Goal: Task Accomplishment & Management: Manage account settings

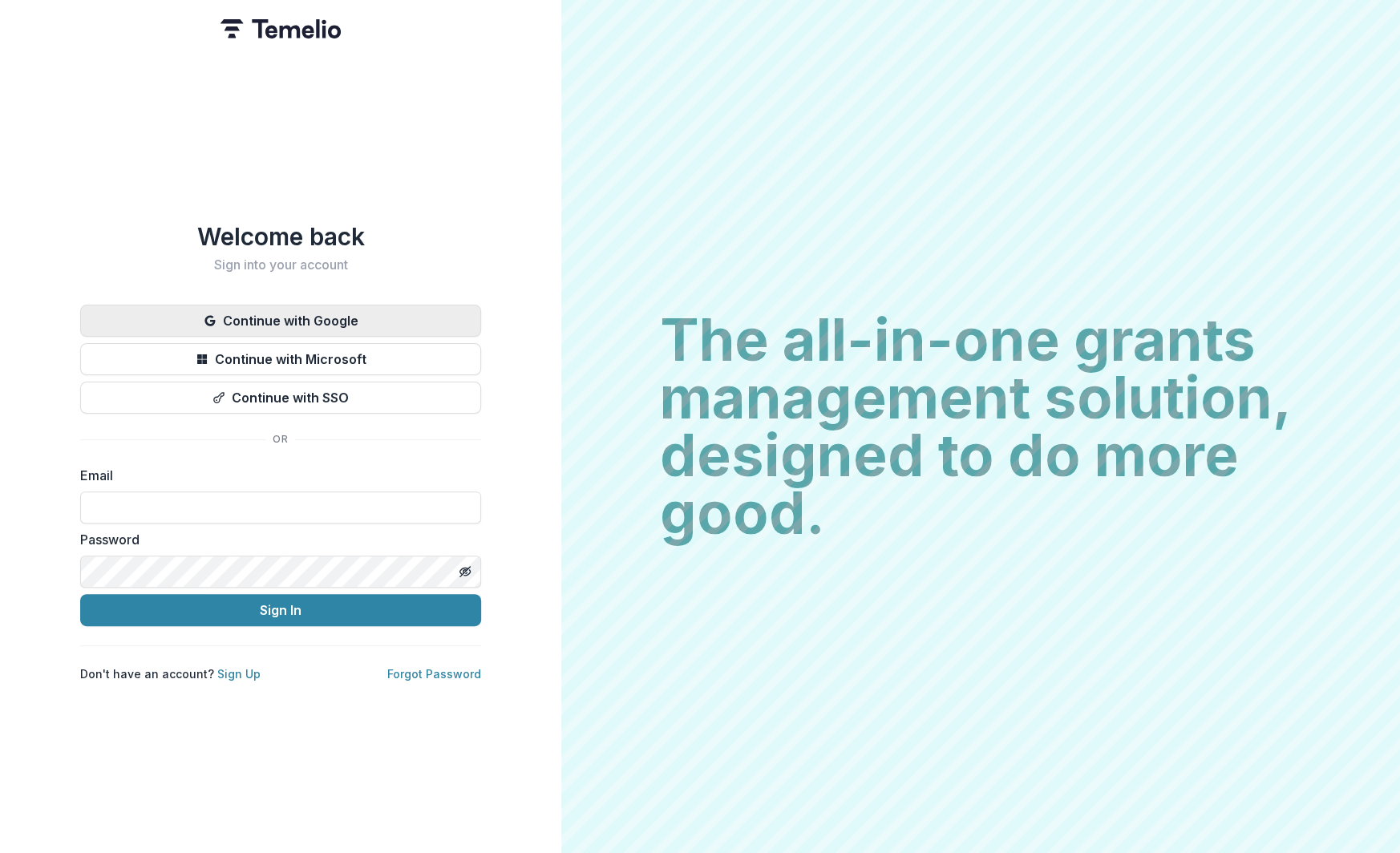
type input "**********"
click at [289, 313] on button "Continue with Google" at bounding box center [281, 320] width 401 height 32
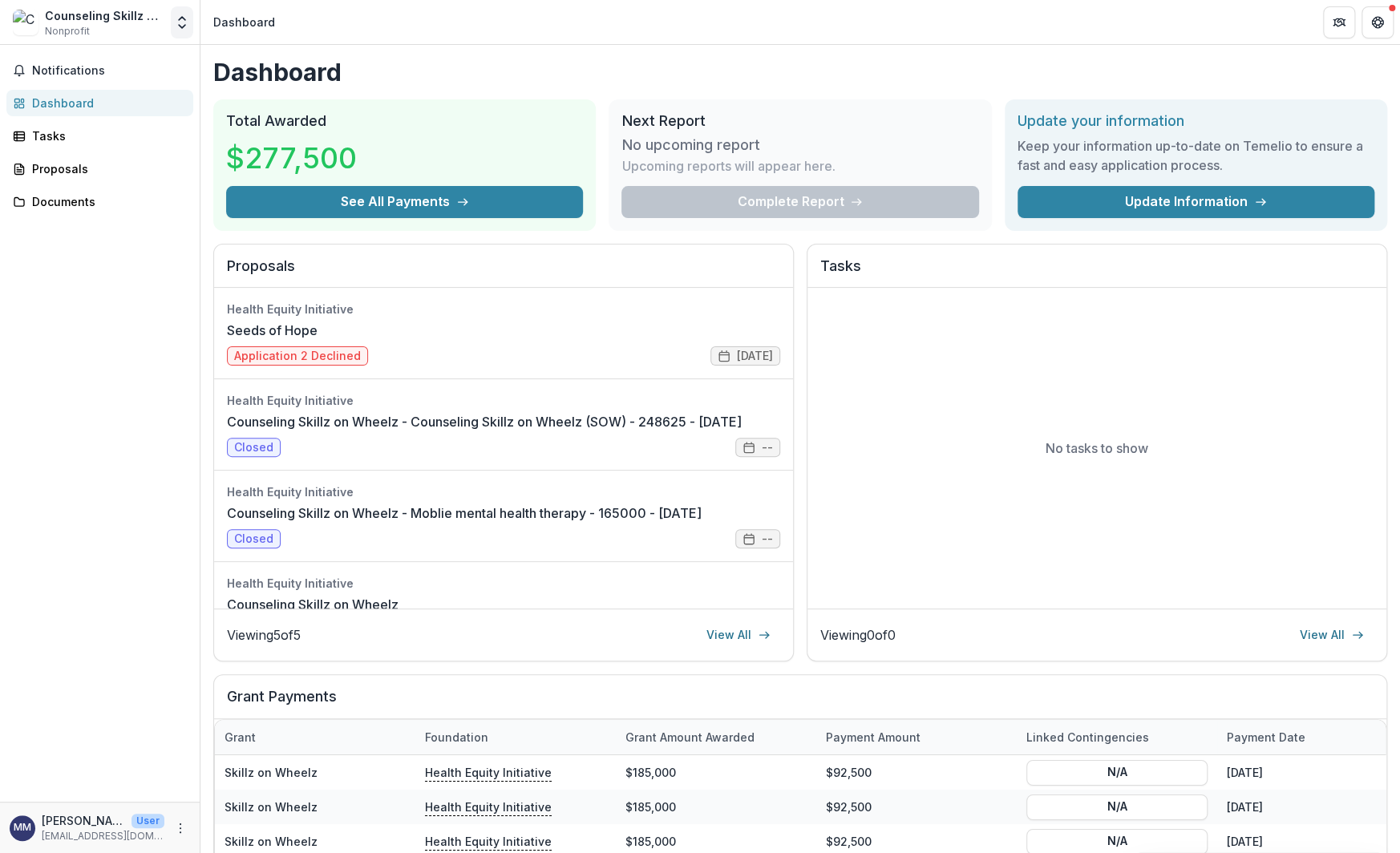
click at [180, 24] on icon "Open entity switcher" at bounding box center [182, 23] width 16 height 16
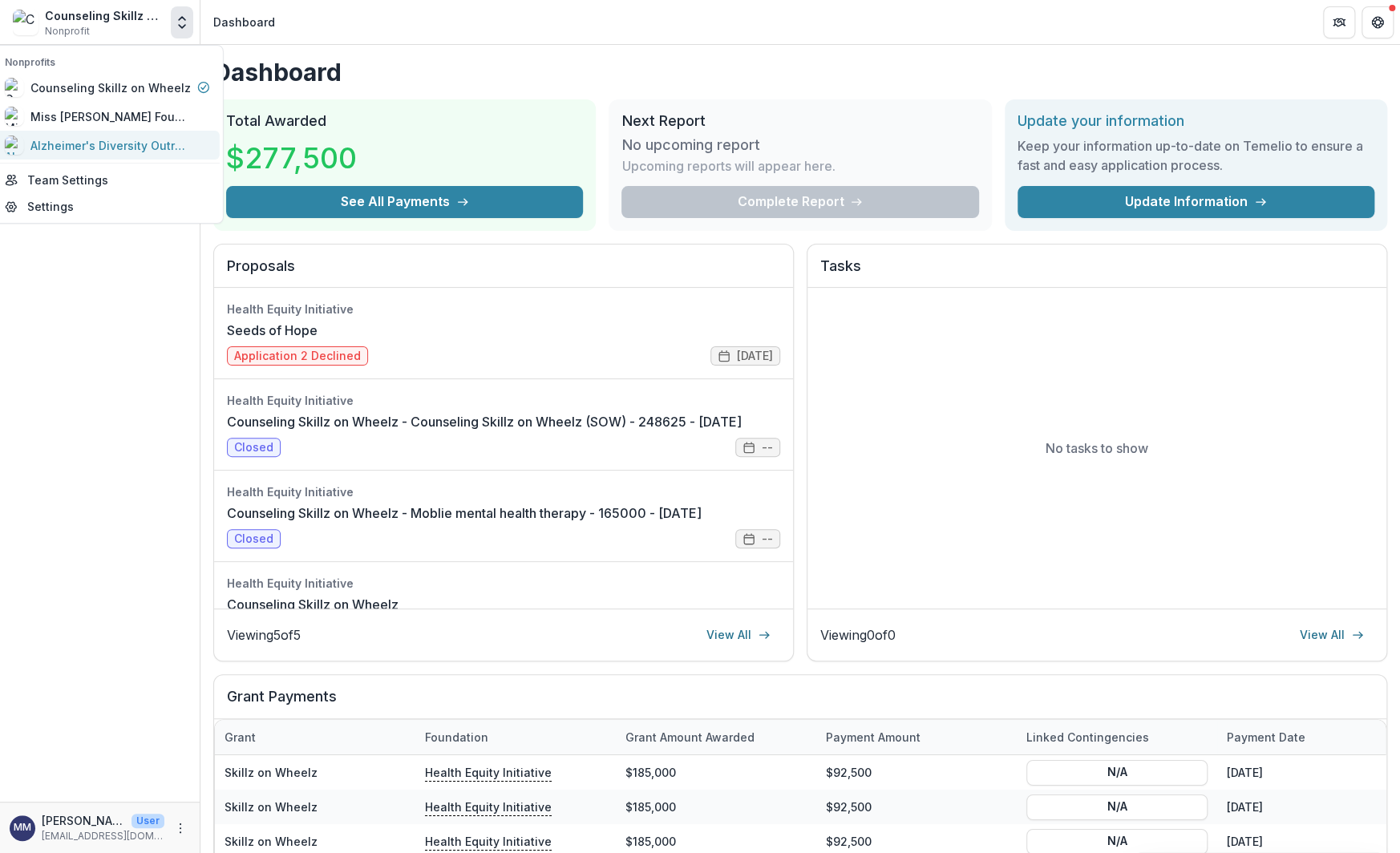
click at [121, 137] on div "Alzheimer's Diversity Outreach Services Inc" at bounding box center [110, 145] width 161 height 16
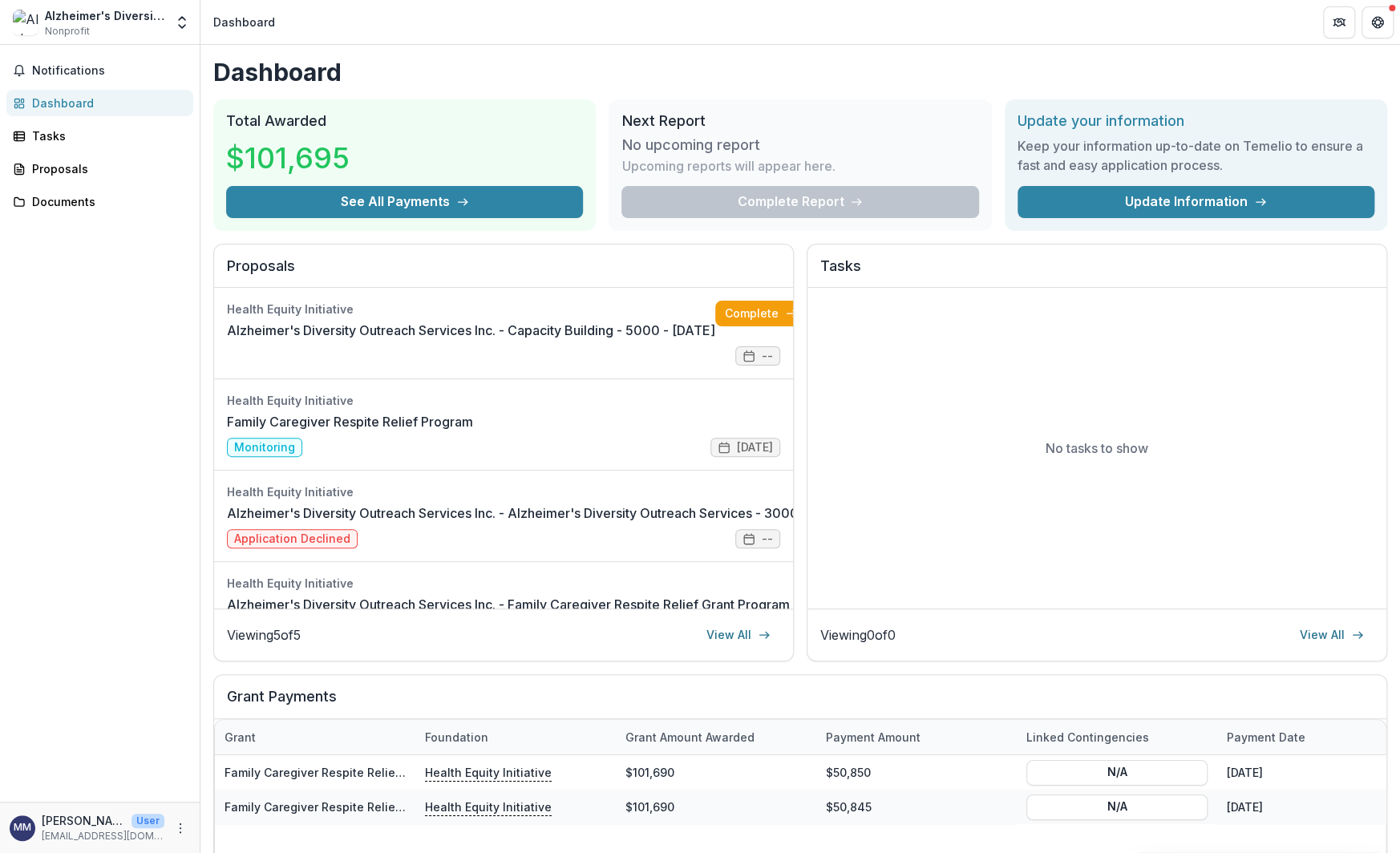
click at [846, 204] on div "Complete Report" at bounding box center [799, 202] width 357 height 32
click at [46, 135] on div "Tasks" at bounding box center [106, 136] width 149 height 16
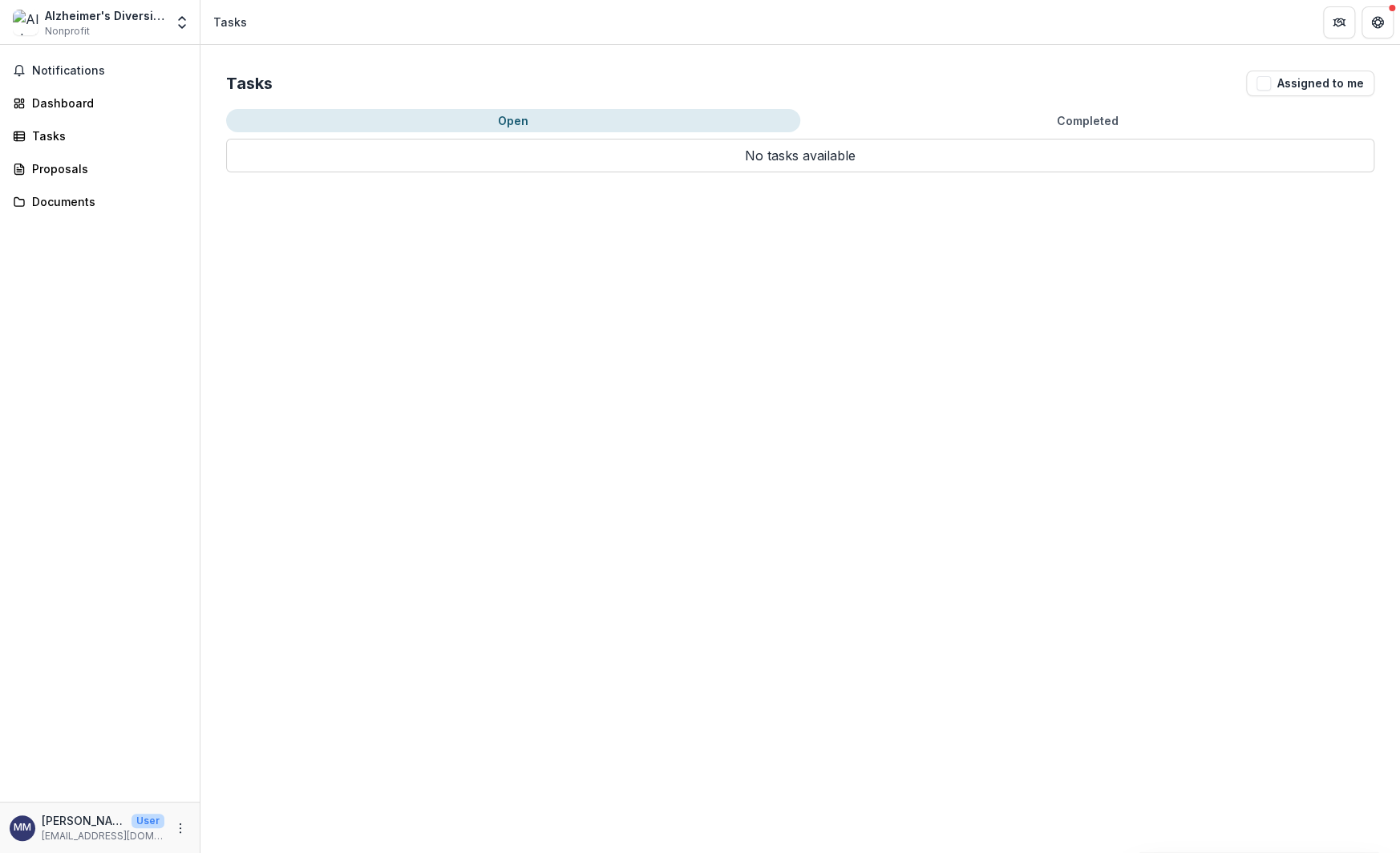
click at [1121, 122] on button "Completed" at bounding box center [1086, 120] width 574 height 23
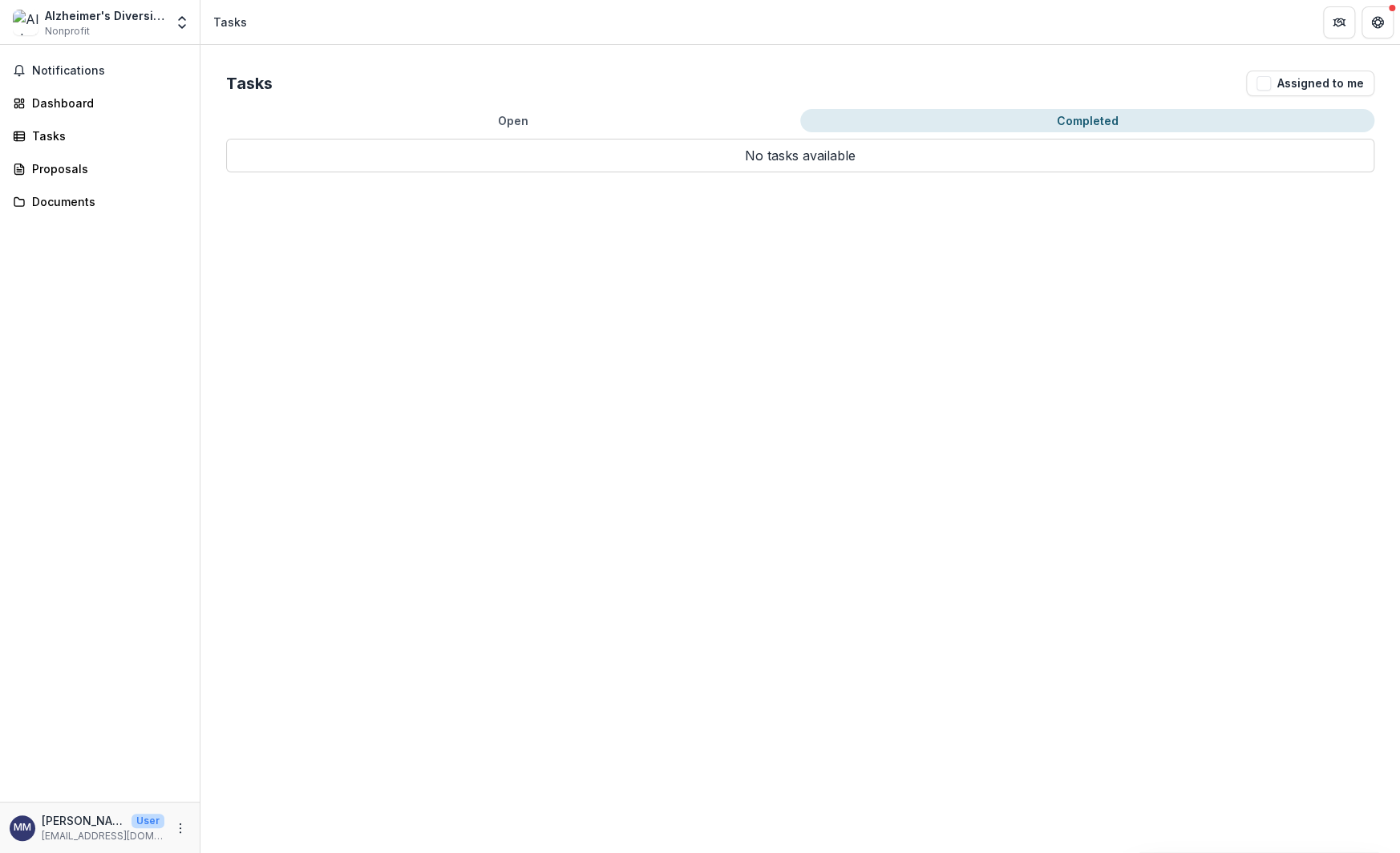
click at [893, 125] on button "Completed" at bounding box center [1086, 120] width 574 height 23
click at [175, 22] on icon "Open entity switcher" at bounding box center [182, 23] width 16 height 16
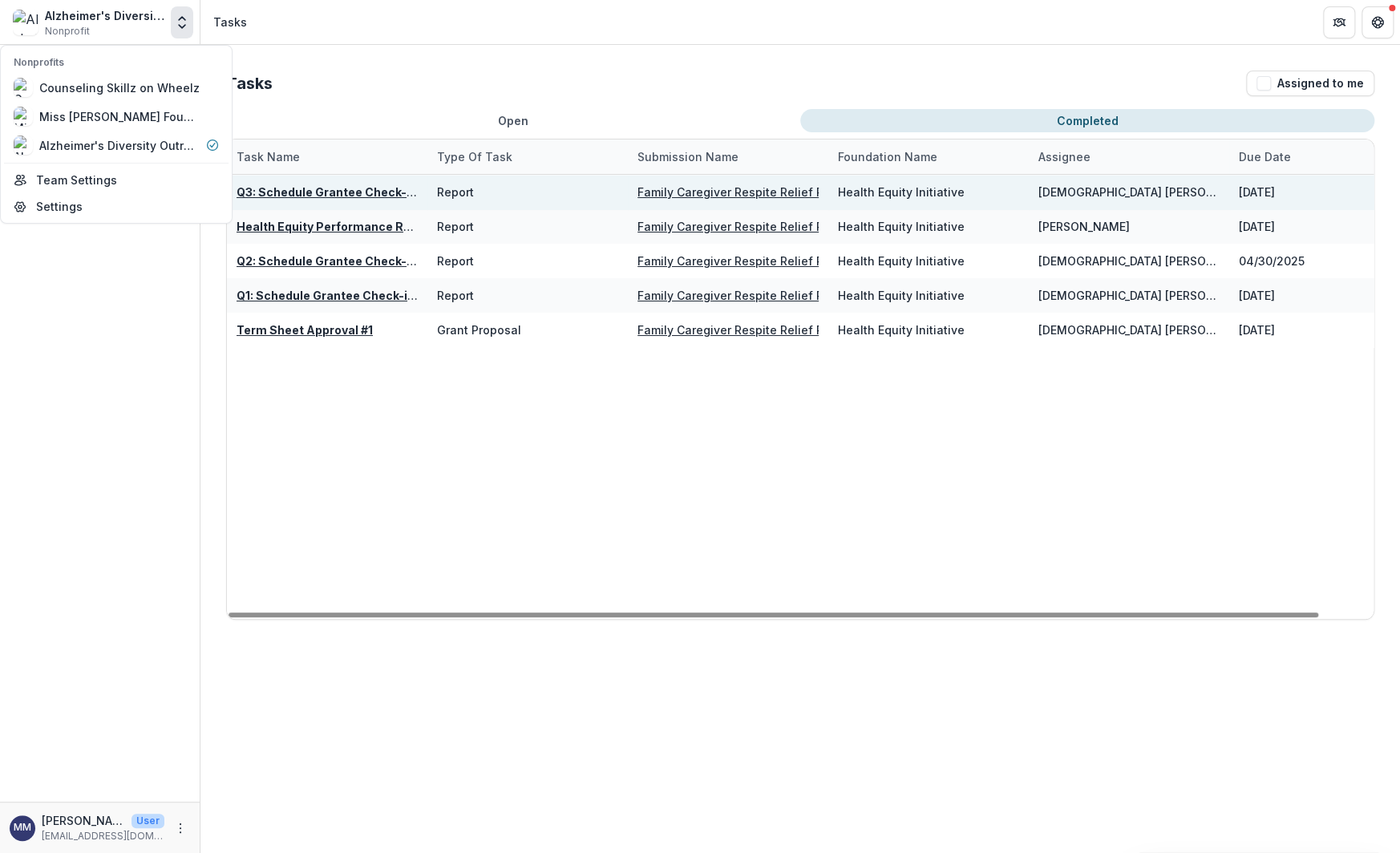
click at [648, 197] on u "Family Caregiver Respite Relief Program" at bounding box center [750, 192] width 225 height 14
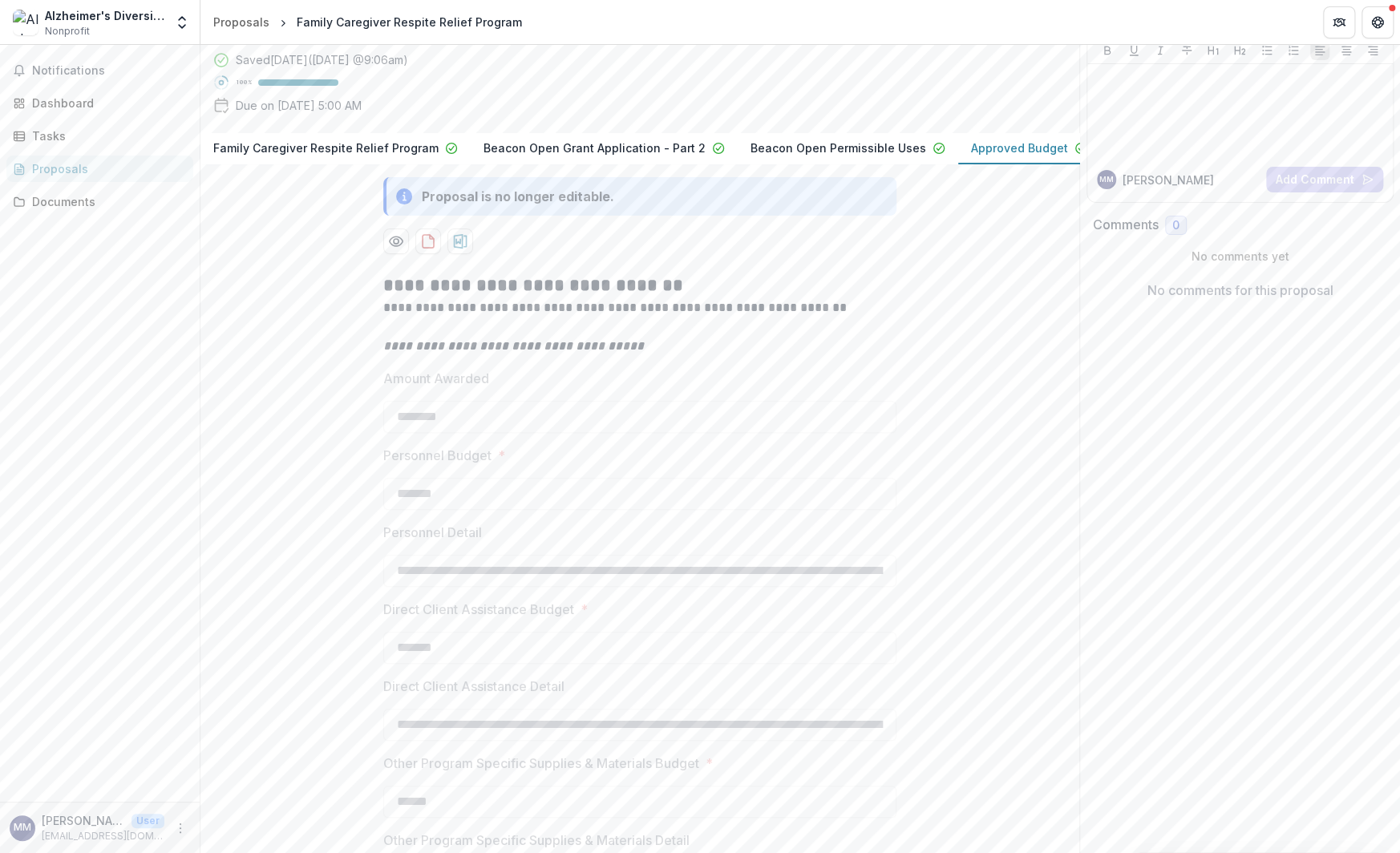
scroll to position [80, 0]
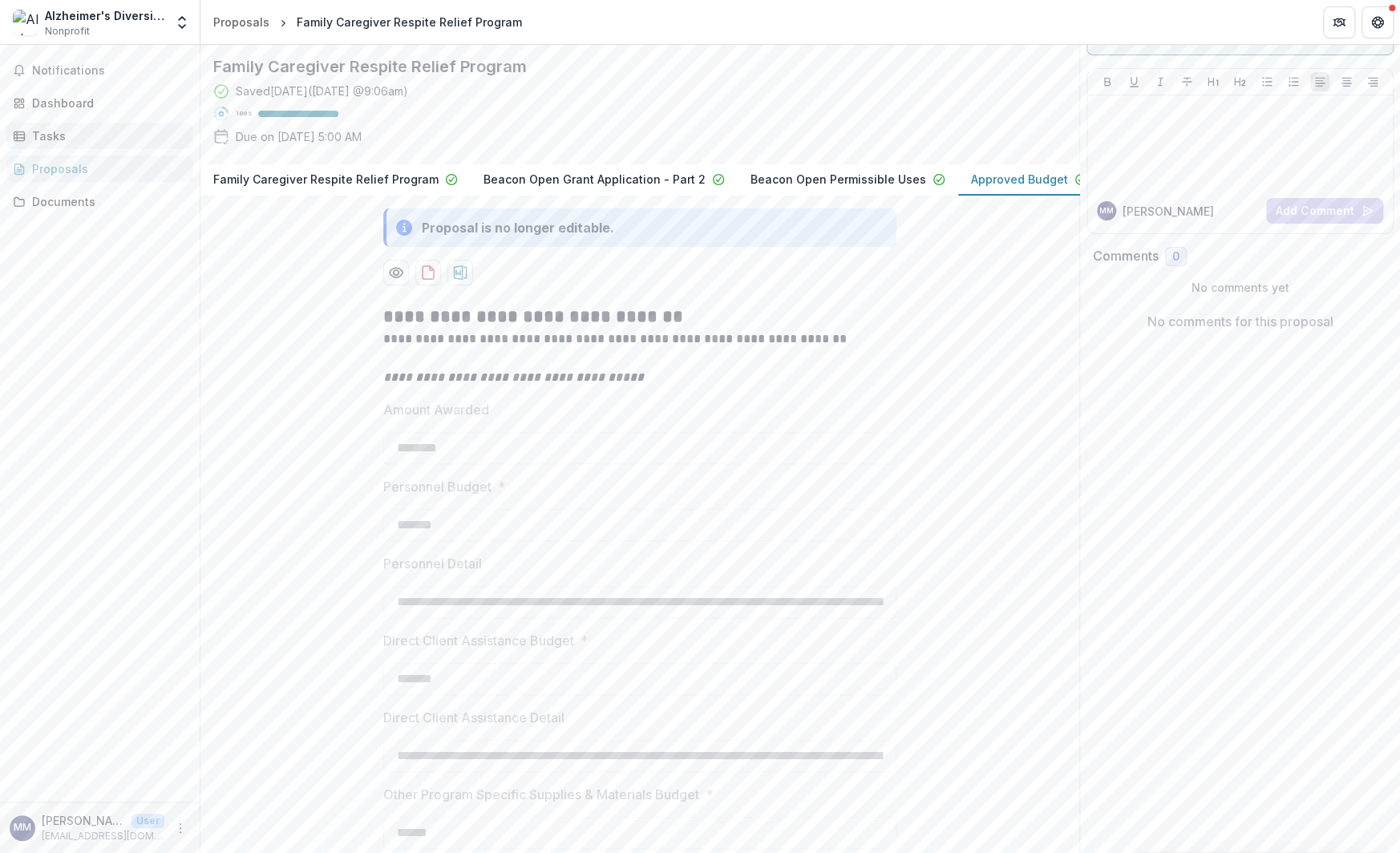
click at [46, 137] on div "Tasks" at bounding box center [106, 136] width 149 height 16
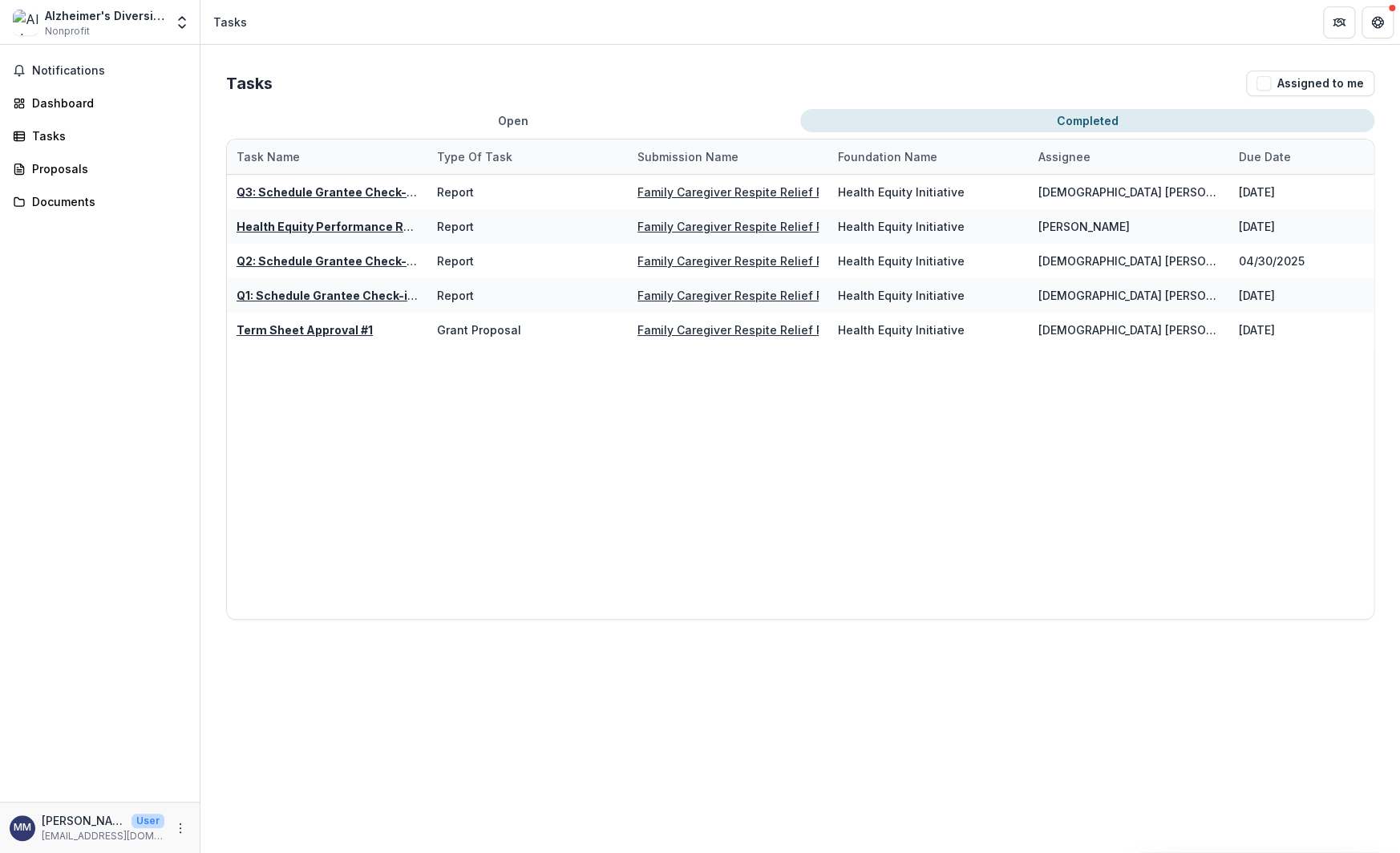
click at [1092, 112] on button "Completed" at bounding box center [1086, 120] width 574 height 23
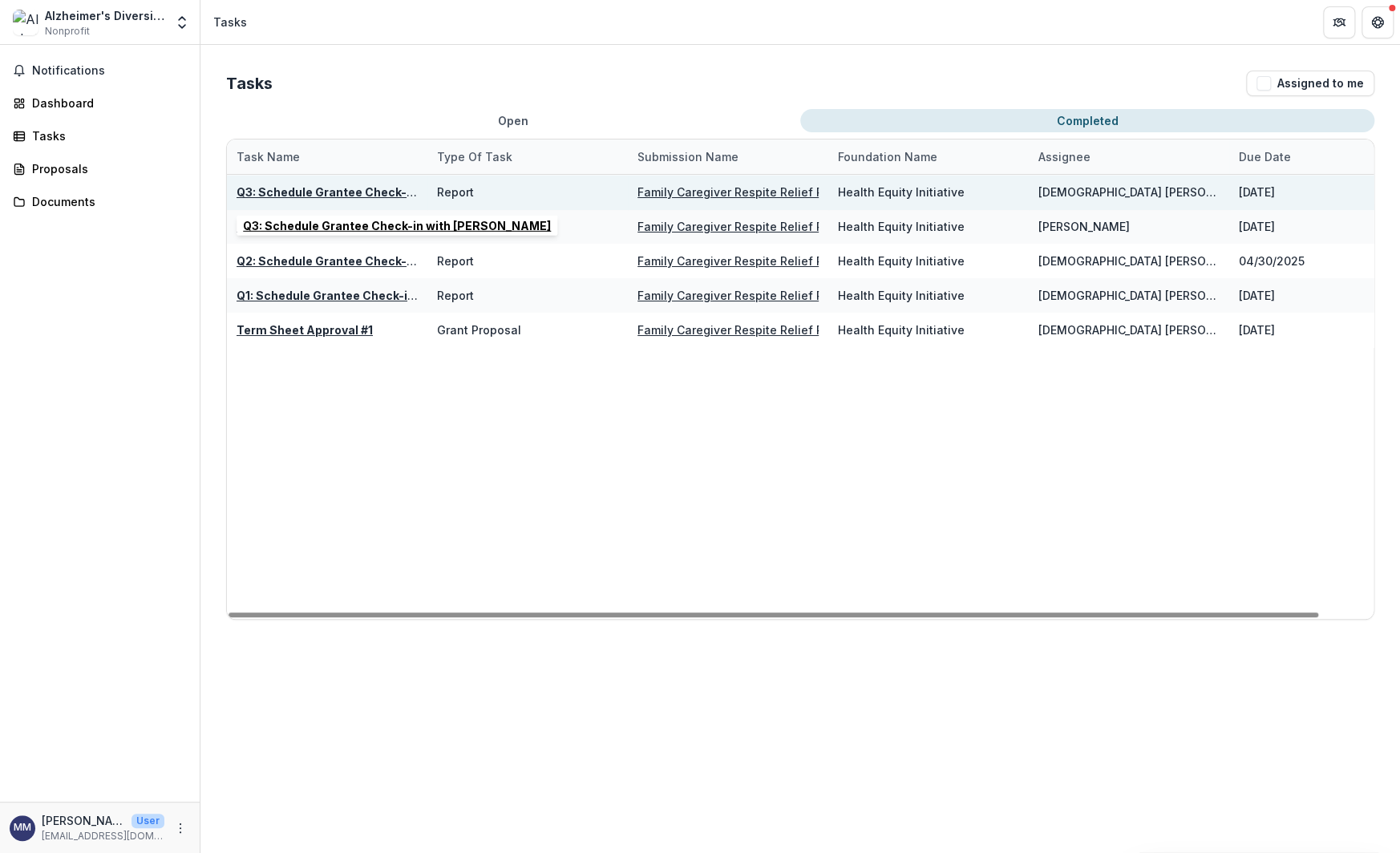
click at [356, 195] on u "Q3: Schedule Grantee Check-in with [PERSON_NAME]" at bounding box center [390, 192] width 308 height 14
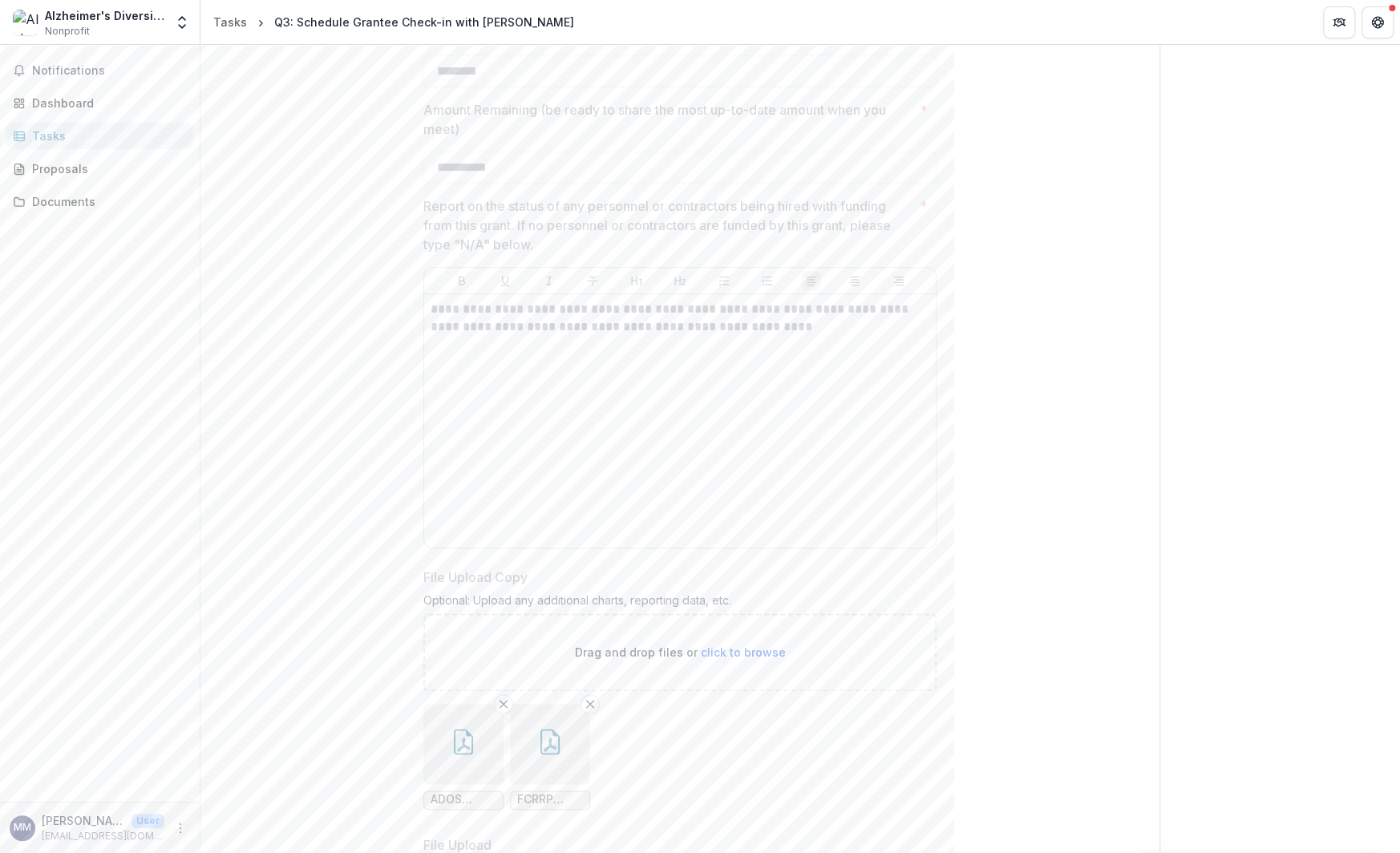
scroll to position [875, 0]
